Goal: Task Accomplishment & Management: Manage account settings

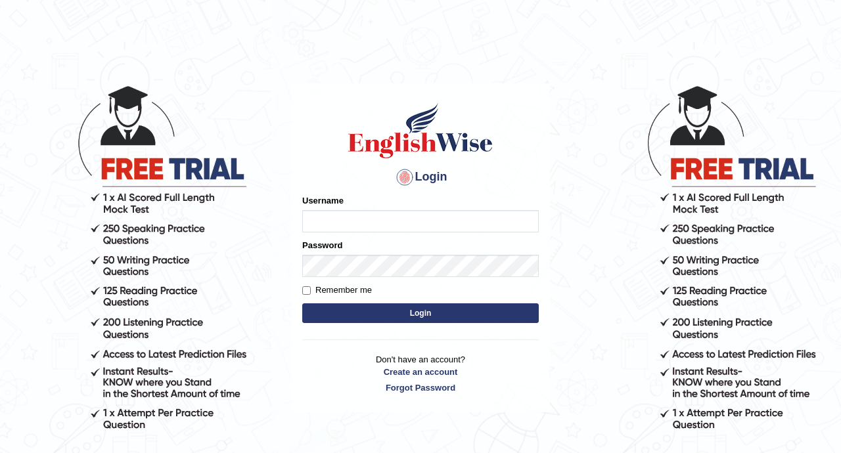
type input "Ranjitkaurgill"
click at [439, 314] on button "Login" at bounding box center [420, 313] width 236 height 20
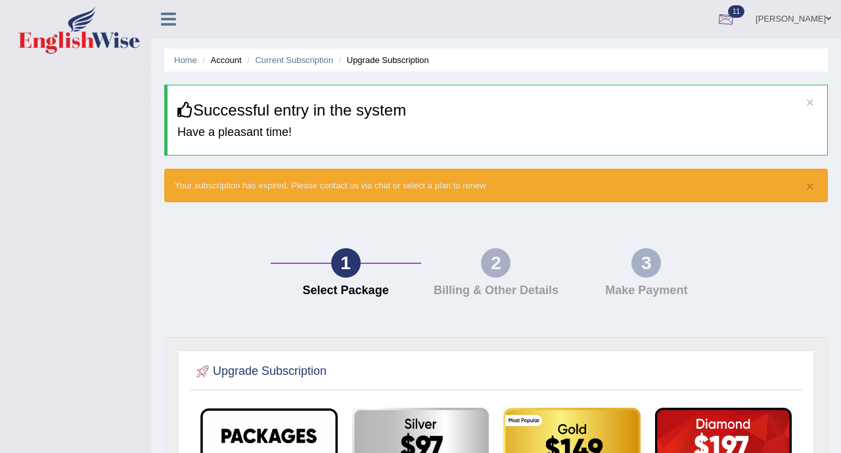
click at [735, 13] on div at bounding box center [726, 20] width 20 height 20
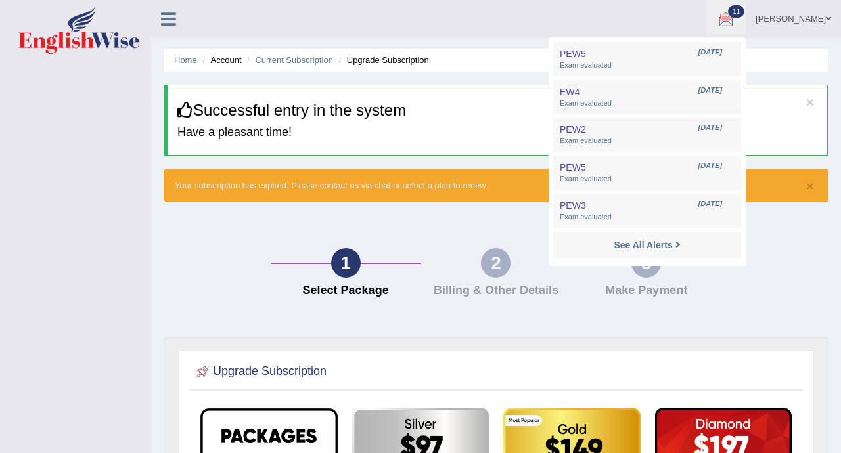
click at [480, 99] on div "× Successful entry in the system Have a pleasant time!" at bounding box center [495, 120] width 663 height 71
